Goal: Check status: Check status

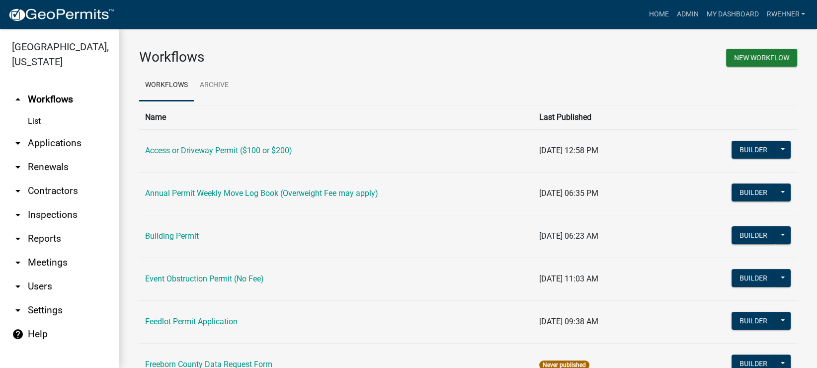
click at [37, 139] on link "arrow_drop_down Applications" at bounding box center [59, 143] width 119 height 24
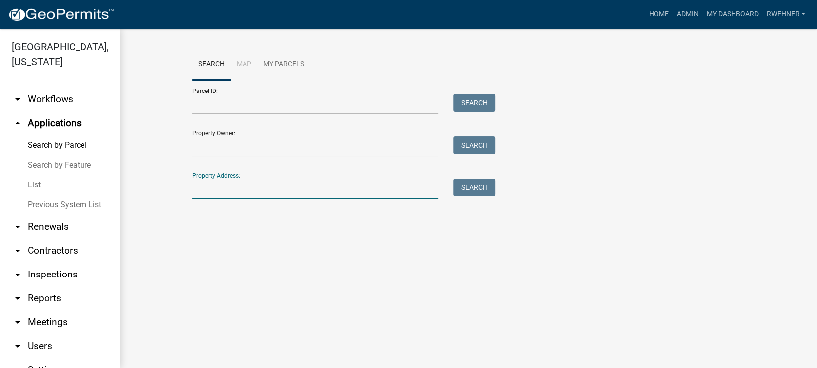
click at [235, 189] on input "Property Address:" at bounding box center [315, 188] width 246 height 20
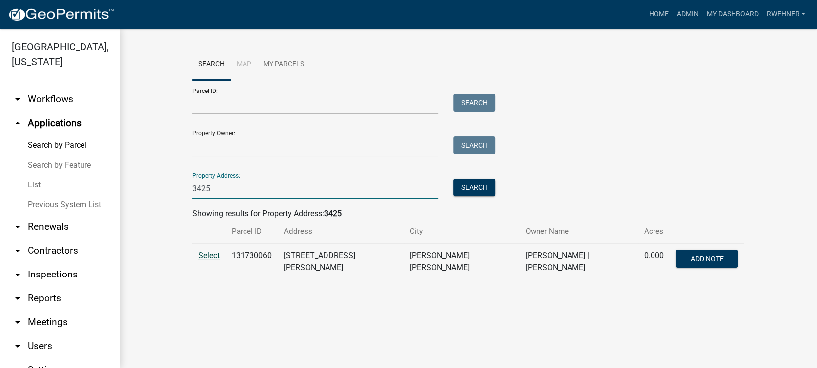
type input "3425"
click at [204, 258] on span "Select" at bounding box center [208, 254] width 21 height 9
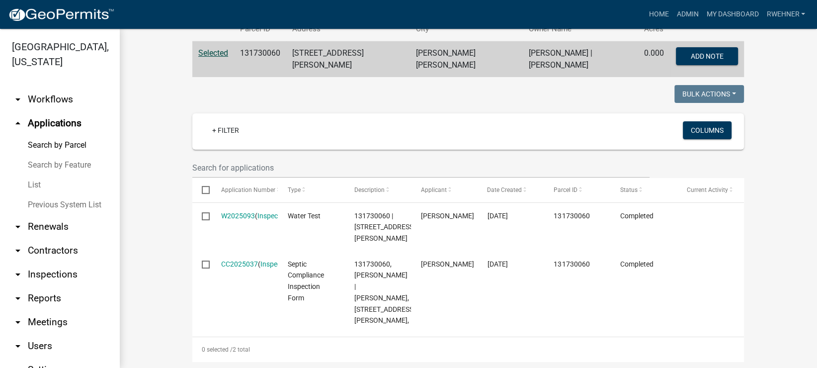
scroll to position [224, 0]
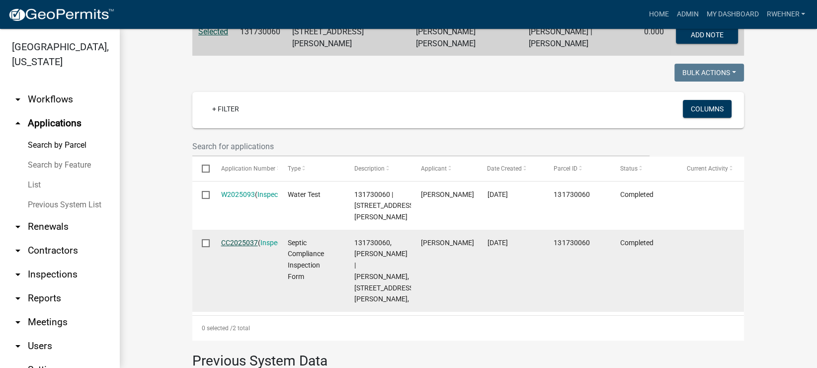
click at [238, 238] on link "CC2025037" at bounding box center [239, 242] width 37 height 8
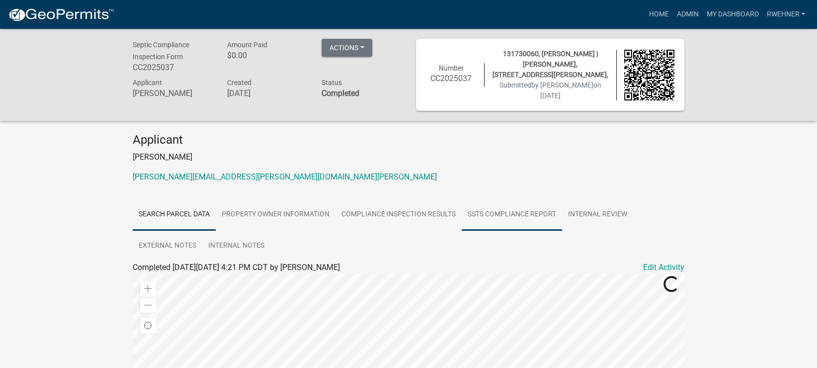
click at [504, 214] on link "SSTS Compliance Report" at bounding box center [511, 215] width 100 height 32
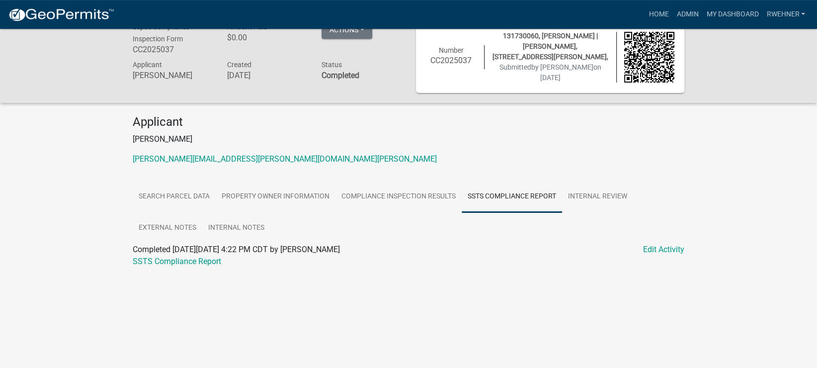
scroll to position [29, 0]
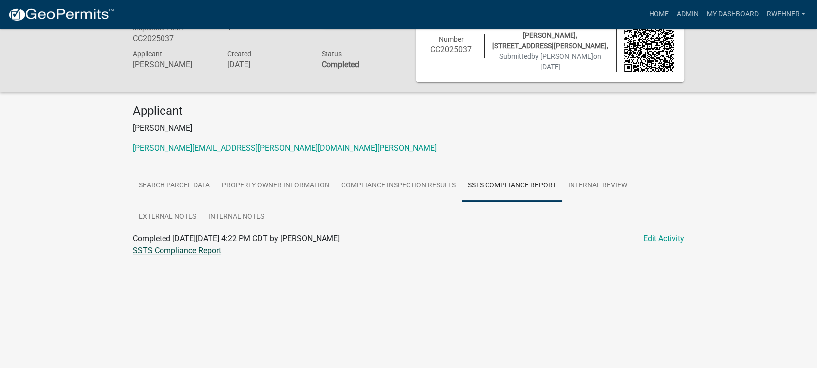
click at [166, 245] on link "SSTS Compliance Report" at bounding box center [177, 249] width 88 height 9
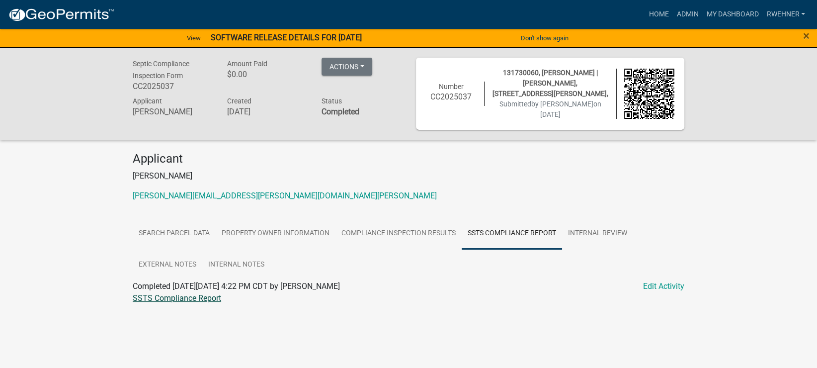
scroll to position [0, 0]
